Goal: Information Seeking & Learning: Learn about a topic

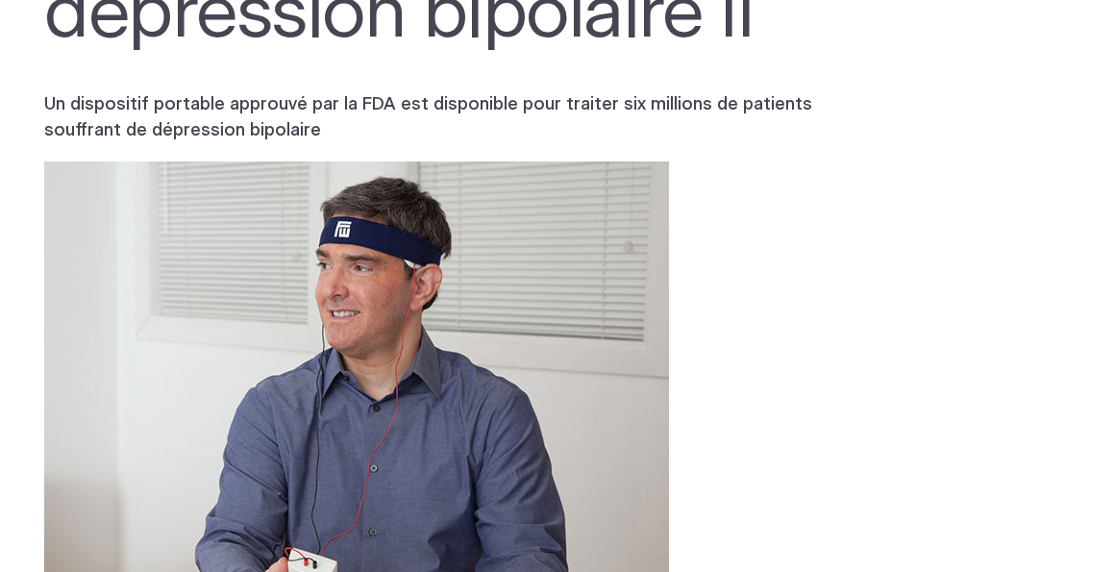
scroll to position [378, 0]
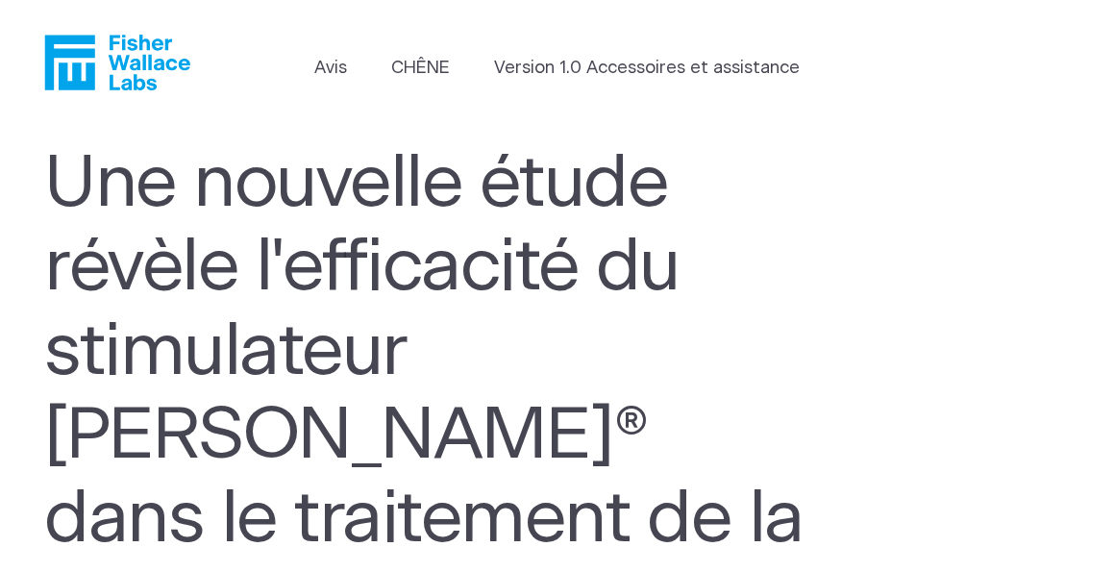
scroll to position [358, 0]
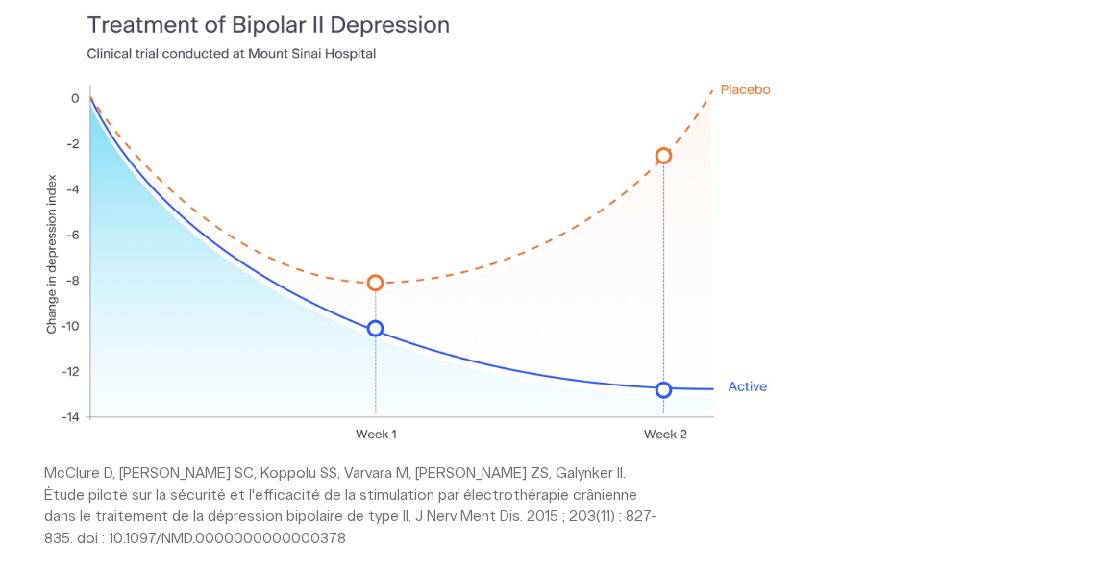
scroll to position [816, 0]
